Goal: Navigation & Orientation: Find specific page/section

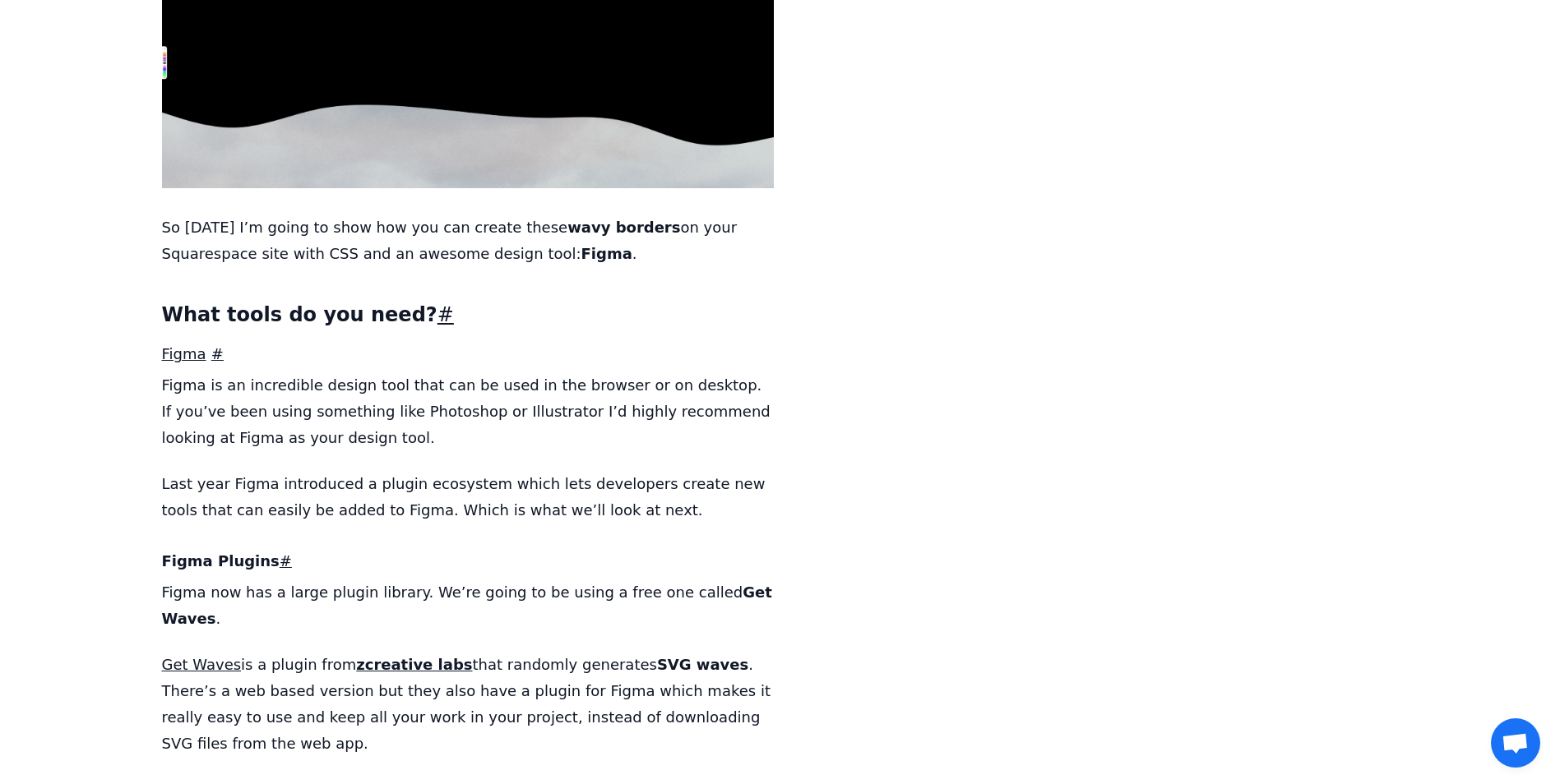
scroll to position [2055, 0]
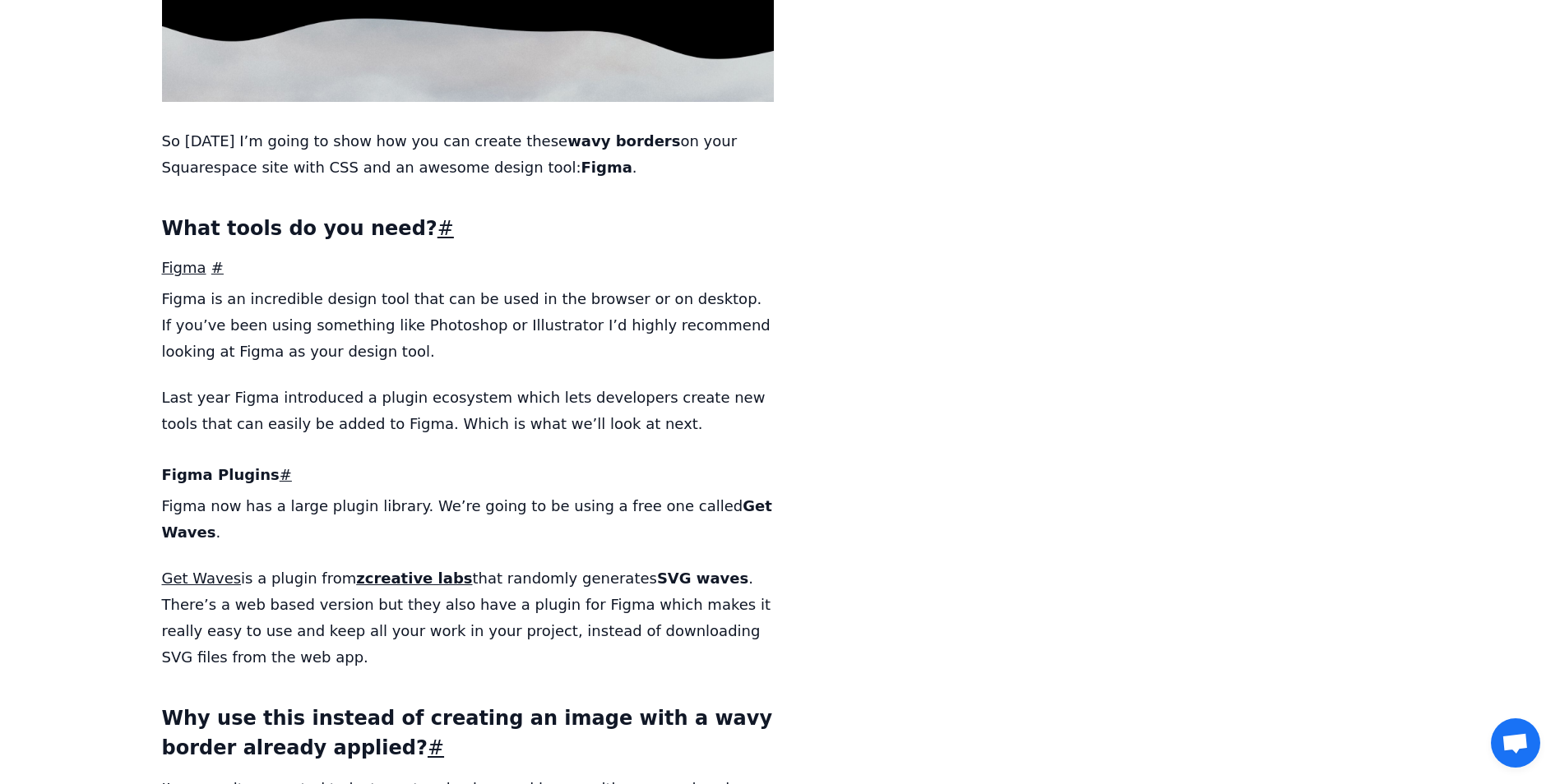
click at [178, 259] on link "Figma" at bounding box center [184, 267] width 44 height 17
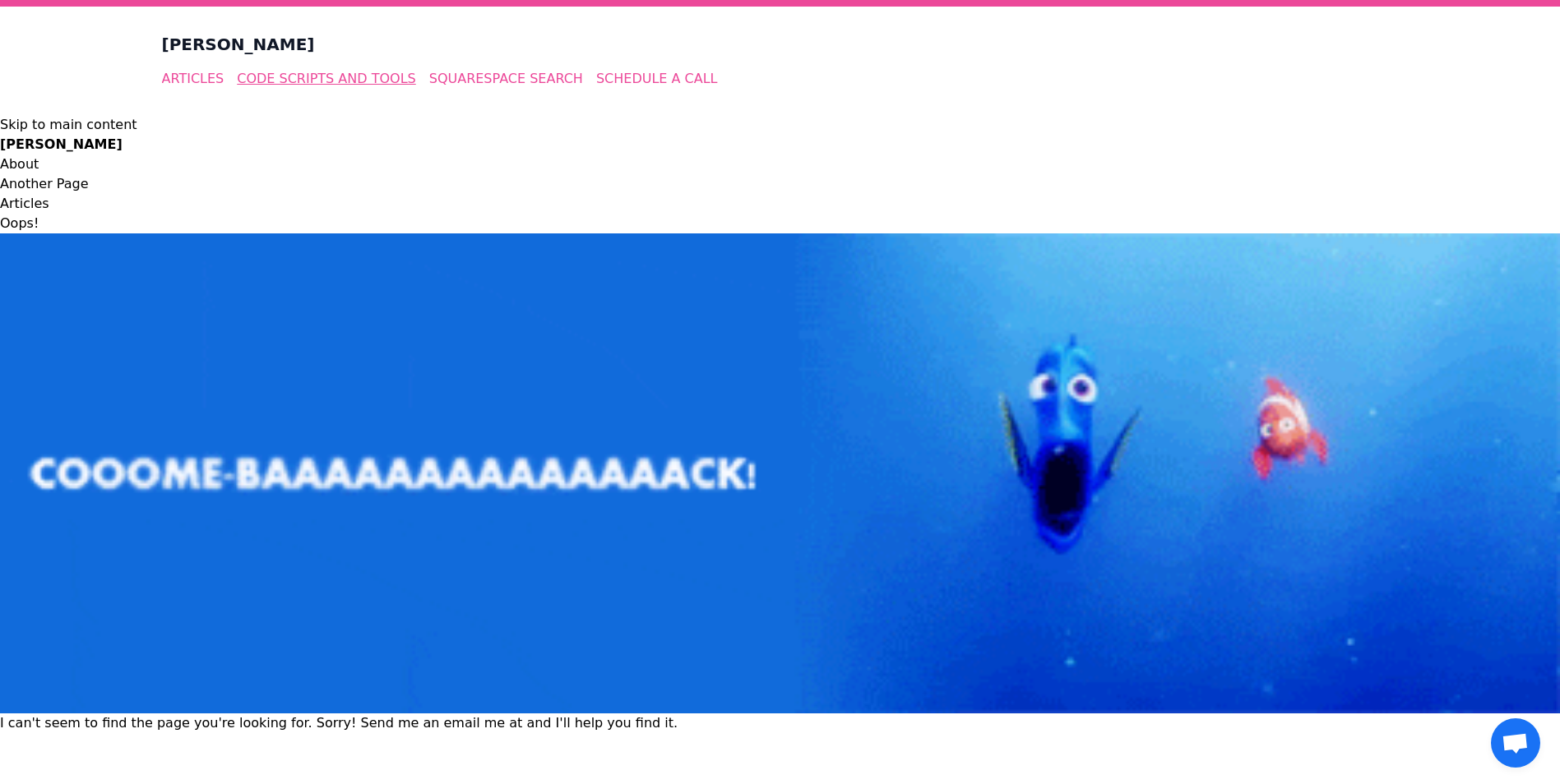
click at [353, 79] on link "Code Scripts And Tools" at bounding box center [326, 78] width 179 height 16
